Goal: Information Seeking & Learning: Check status

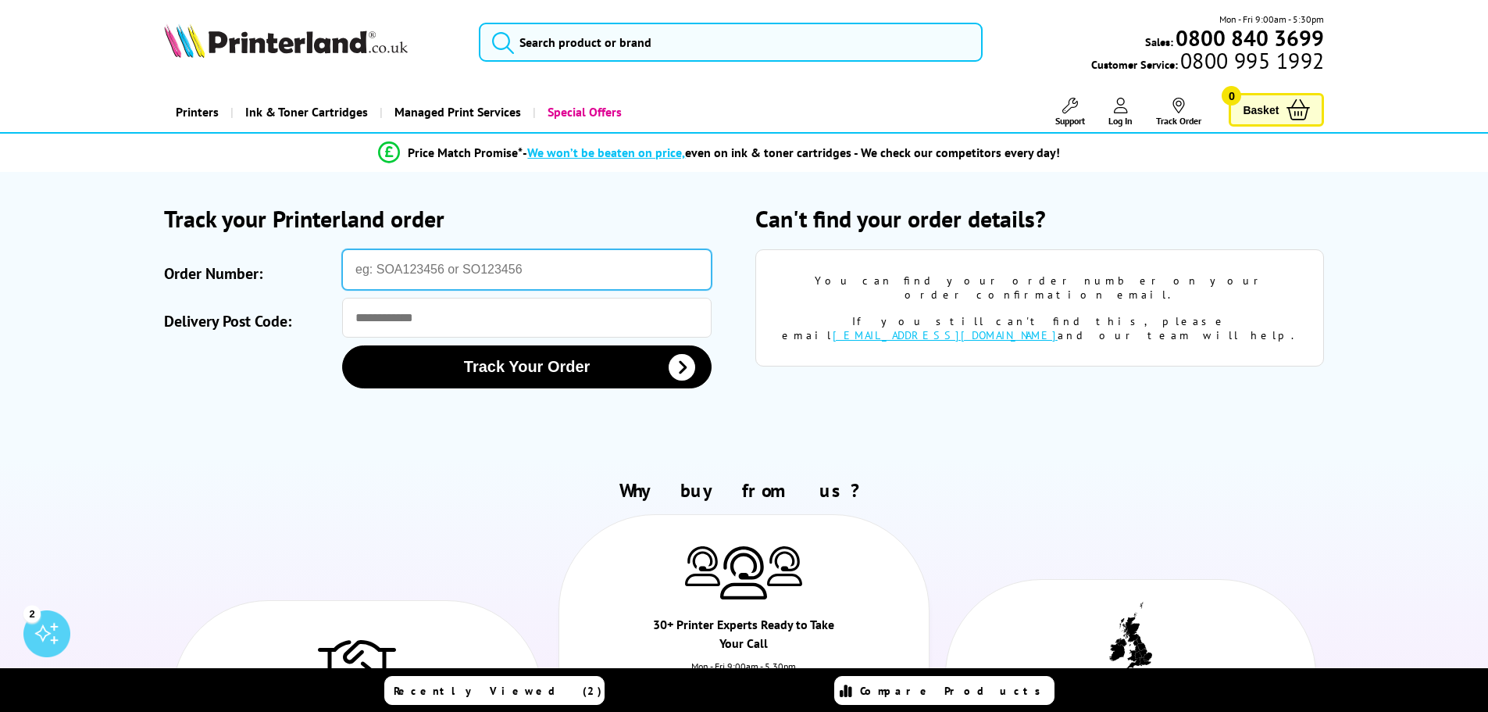
click at [463, 273] on input "Order Number:" at bounding box center [527, 269] width 370 height 41
type input "C"
click at [463, 275] on input "SO" at bounding box center [527, 269] width 370 height 41
type input "SOA2976119"
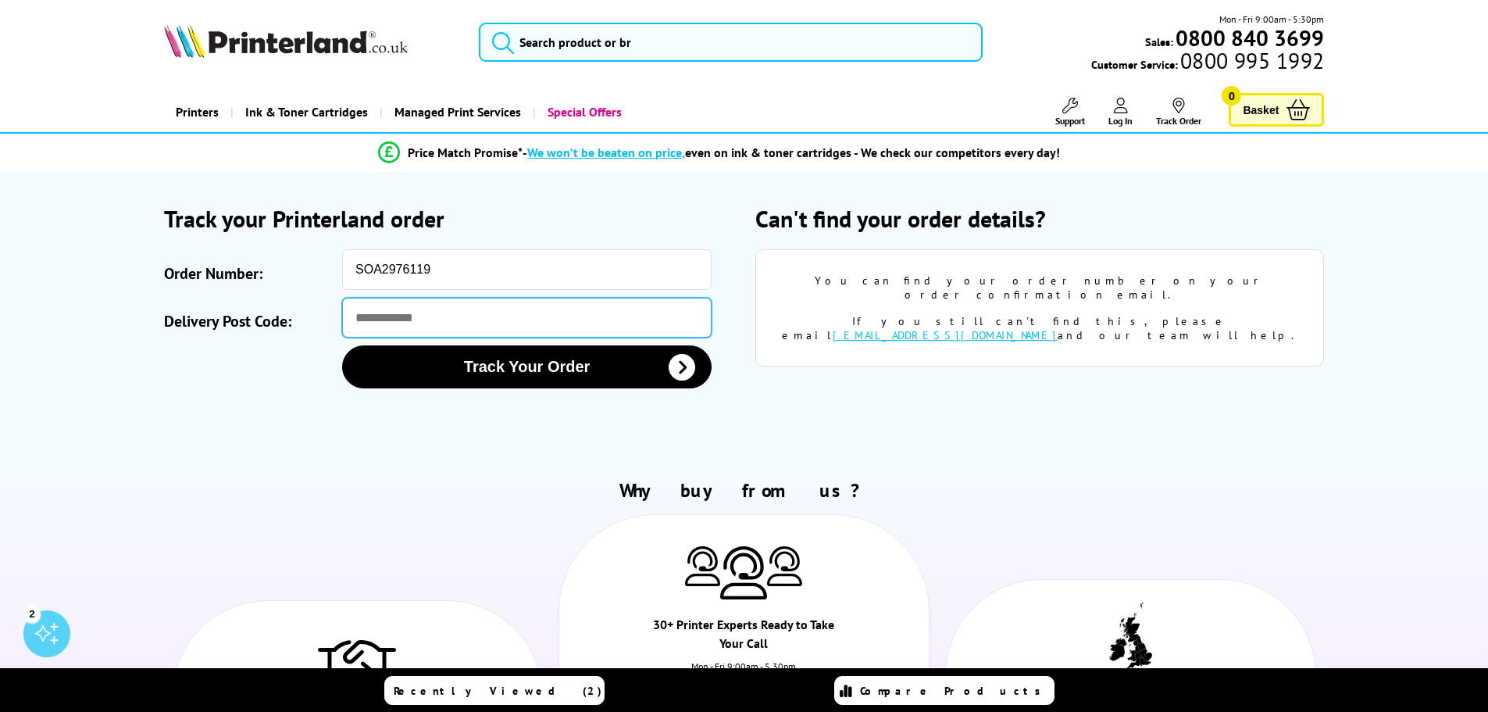
click at [397, 323] on input "Delivery Post Code:" at bounding box center [527, 318] width 370 height 40
type input "*"
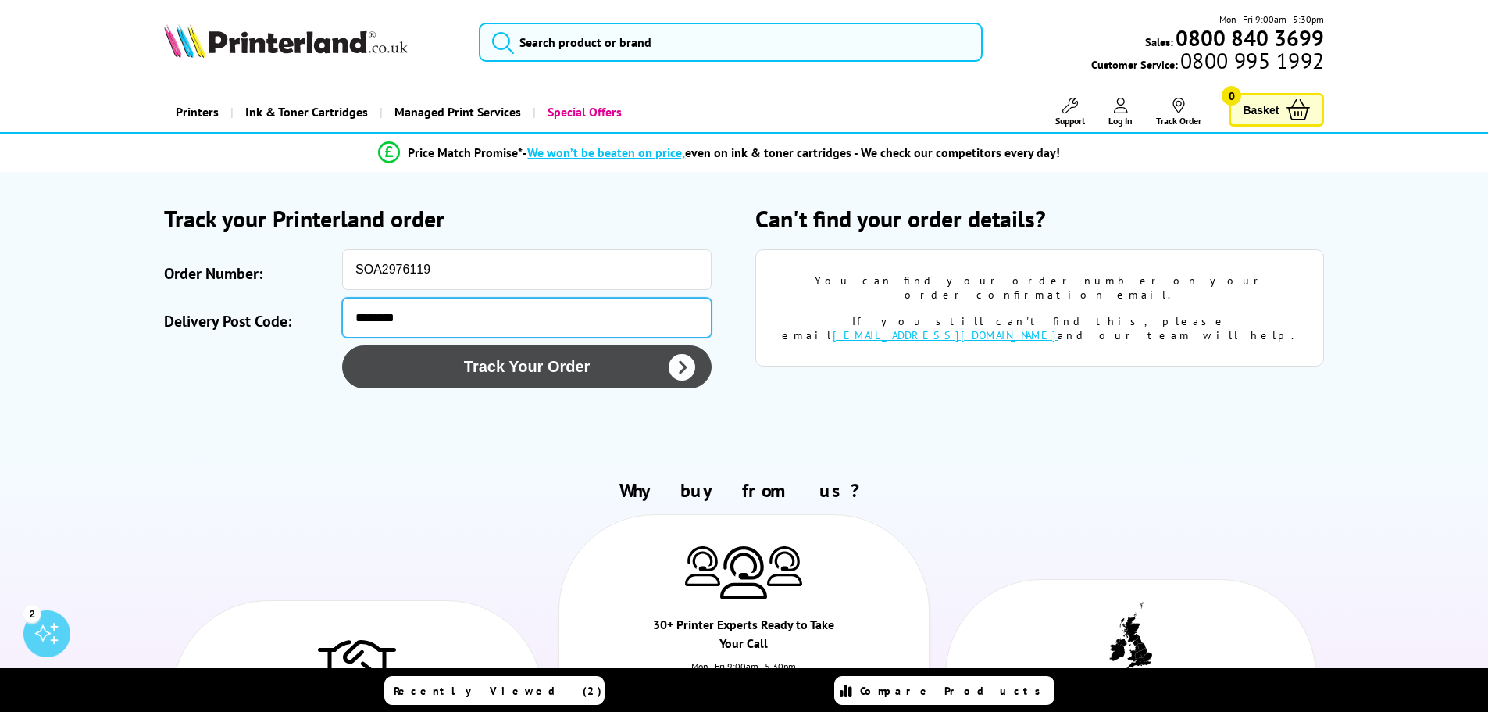
type input "********"
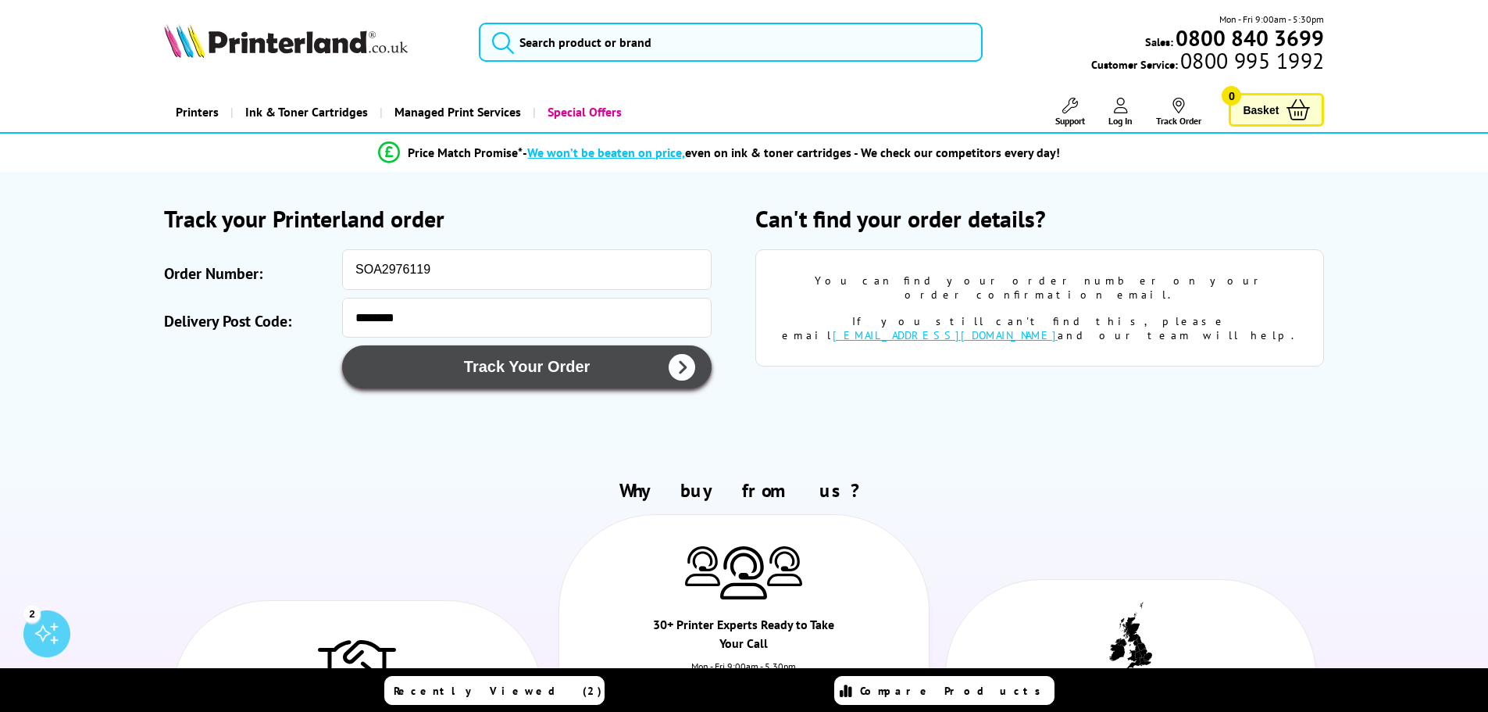
click at [481, 376] on button "Track Your Order" at bounding box center [527, 366] width 370 height 43
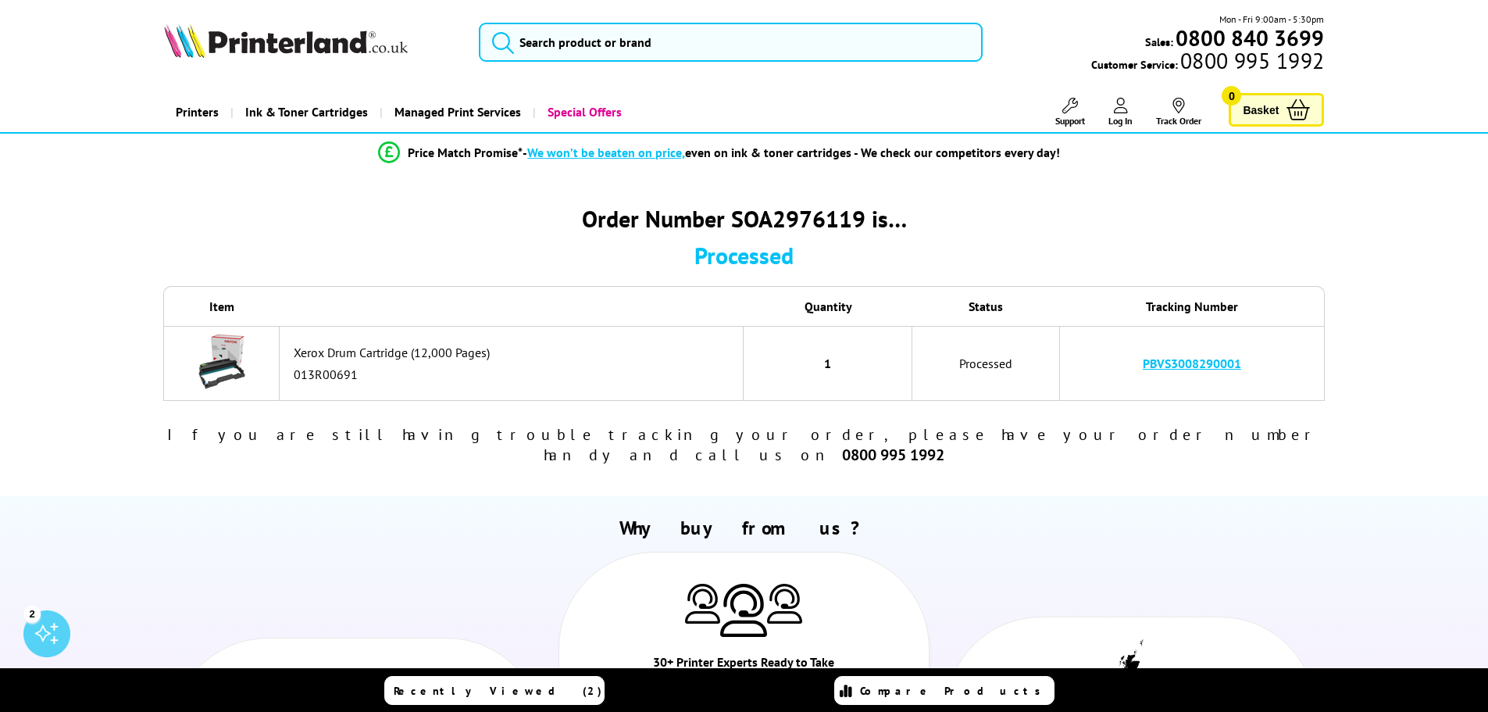
click at [1193, 366] on link "PBVS3008290001" at bounding box center [1192, 363] width 98 height 16
drag, startPoint x: 1251, startPoint y: 362, endPoint x: 1142, endPoint y: 364, distance: 108.6
click at [1142, 364] on td "PBVS3008290001" at bounding box center [1192, 363] width 265 height 75
